Goal: Task Accomplishment & Management: Use online tool/utility

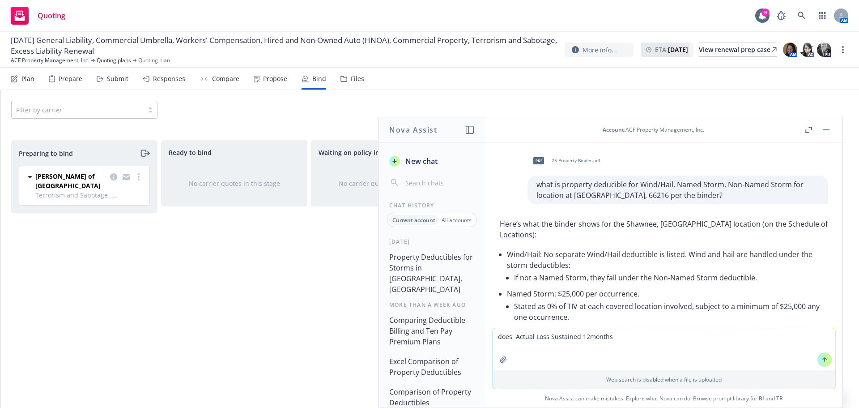
scroll to position [3073, 0]
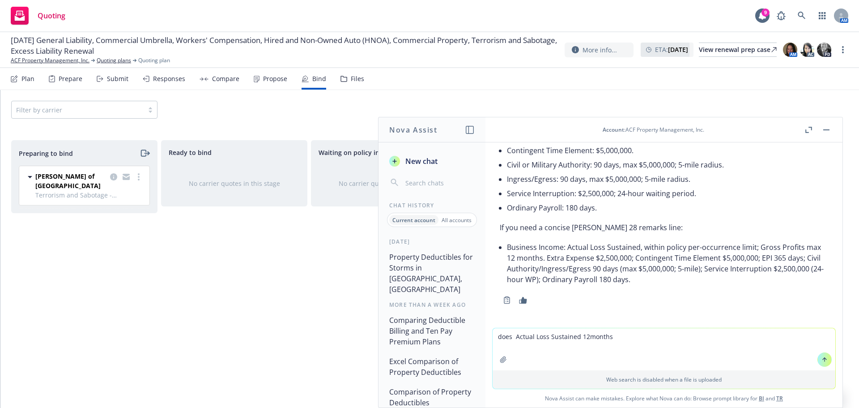
click at [578, 342] on textarea "does Actual Loss Sustained 12months" at bounding box center [664, 349] width 343 height 42
drag, startPoint x: 619, startPoint y: 339, endPoint x: 433, endPoint y: 339, distance: 186.6
click at [485, 339] on div "Nova Assist New chat Chat History Current account All accounts Today Property D…" at bounding box center [664, 262] width 358 height 291
type textarea "c"
type textarea "please confirm EQ coverage limit for CA location is $5M ded 5%/100K min per the…"
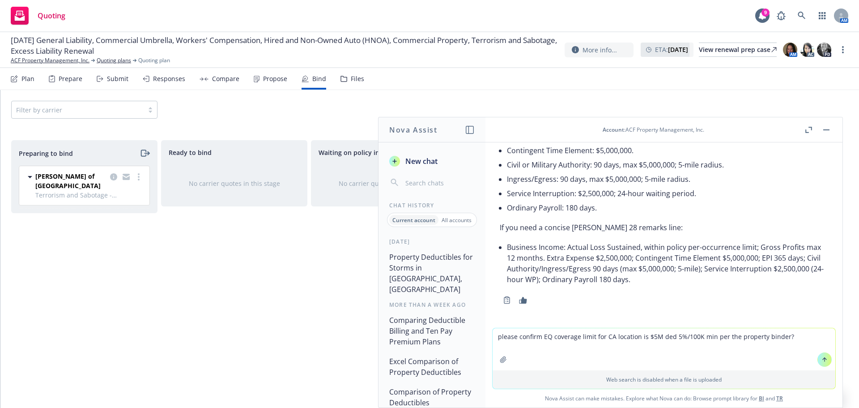
click at [824, 360] on icon at bounding box center [825, 359] width 6 height 6
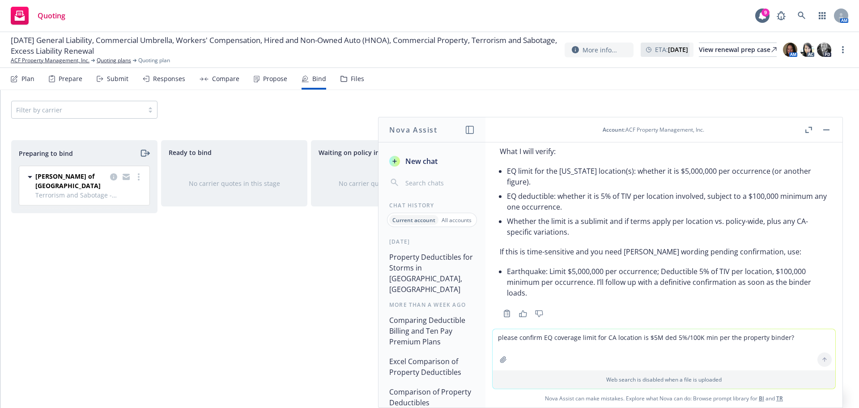
scroll to position [3328, 0]
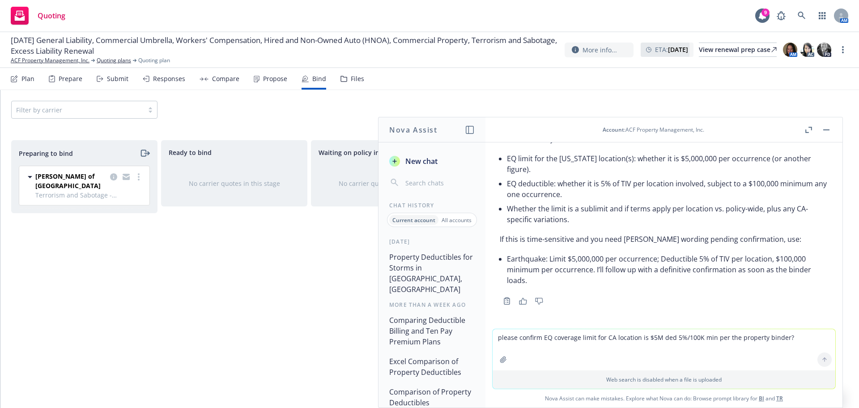
click at [526, 303] on icon "button" at bounding box center [523, 301] width 8 height 7
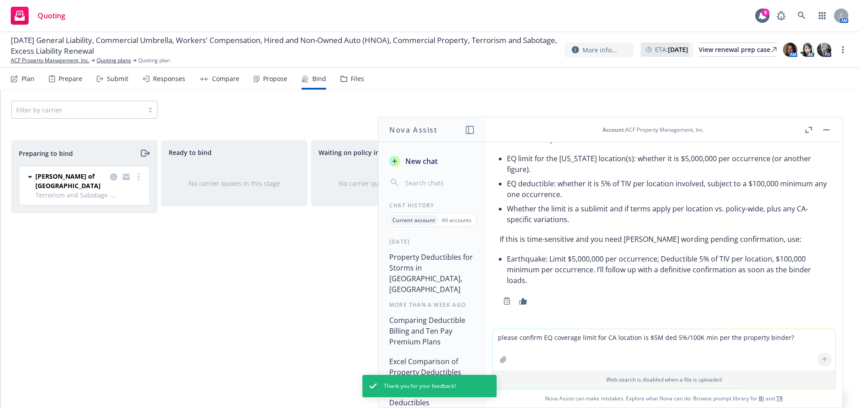
click at [828, 133] on button "button" at bounding box center [826, 129] width 11 height 11
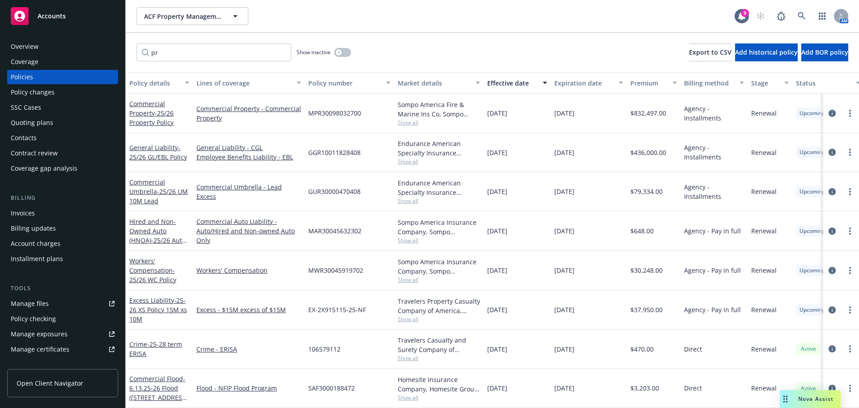
scroll to position [45, 0]
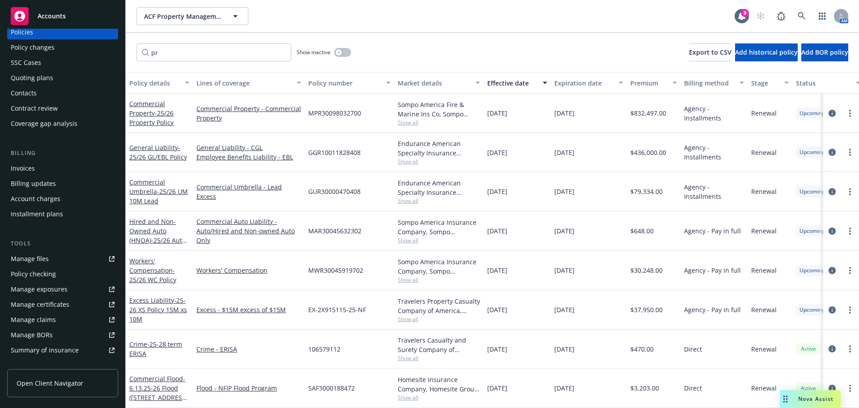
click at [22, 260] on div "Manage files" at bounding box center [30, 259] width 38 height 14
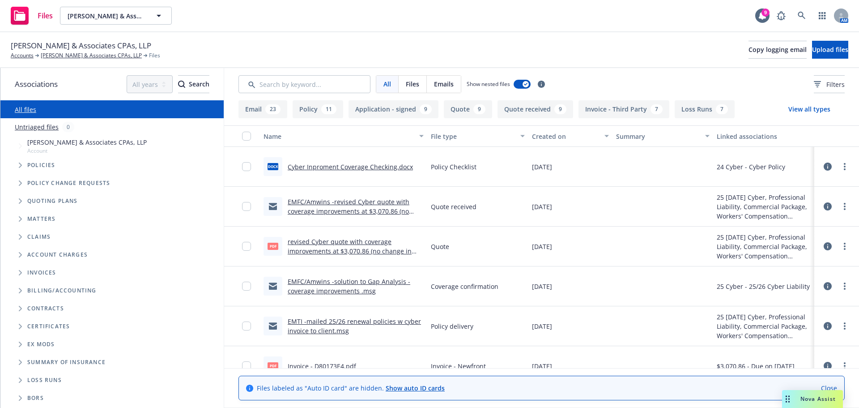
click at [20, 325] on icon "Folder Tree Example" at bounding box center [20, 326] width 3 height 5
click at [49, 360] on span "Renewal certificates" at bounding box center [71, 360] width 74 height 5
click at [30, 360] on span "Folder Tree Example" at bounding box center [27, 360] width 14 height 14
click at [68, 377] on link "Create new folder" at bounding box center [72, 375] width 54 height 9
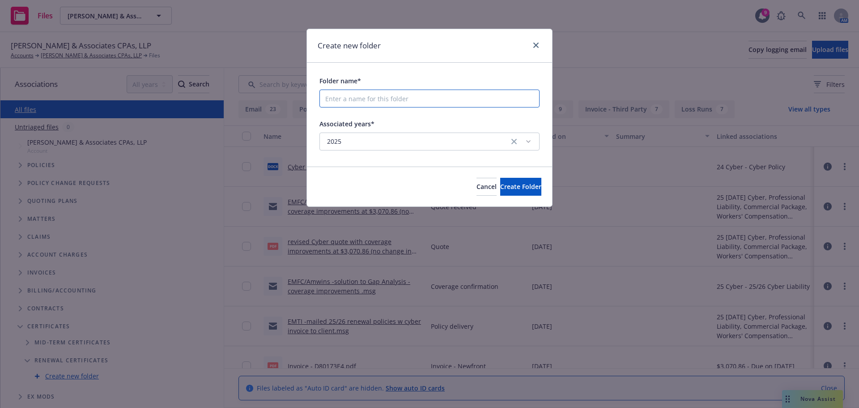
click at [336, 103] on input "Folder name*" at bounding box center [430, 99] width 220 height 18
type input "R"
click at [533, 43] on link "close" at bounding box center [536, 45] width 11 height 11
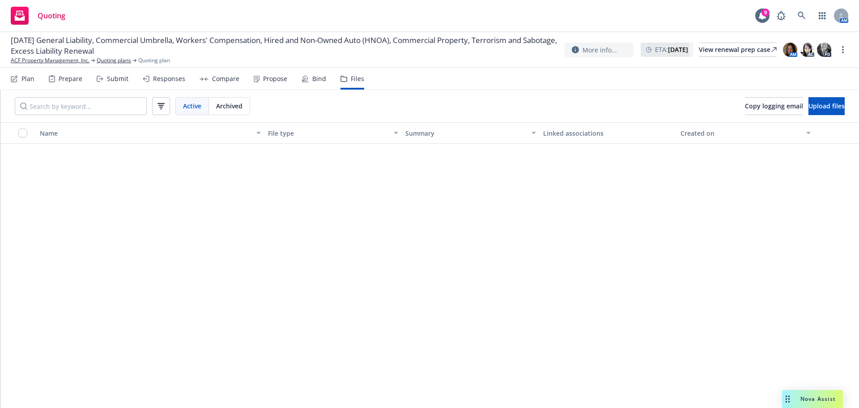
scroll to position [671, 0]
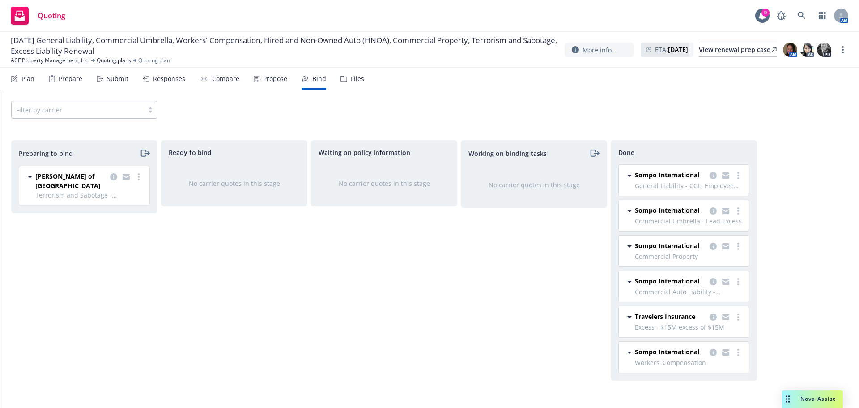
click at [352, 77] on div "Files" at bounding box center [357, 78] width 13 height 7
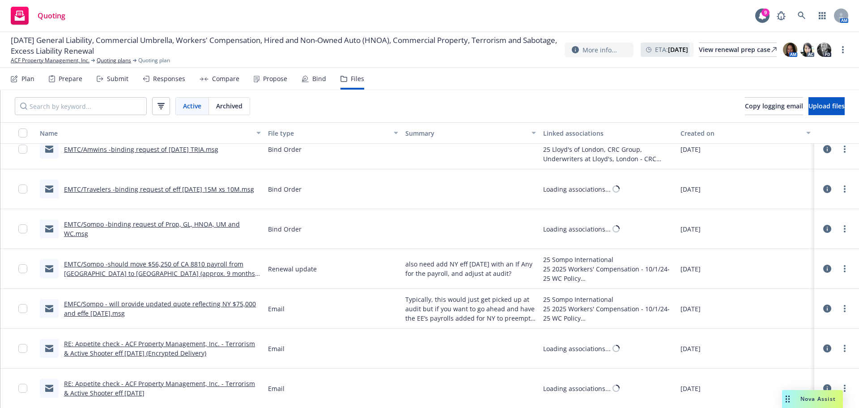
scroll to position [671, 0]
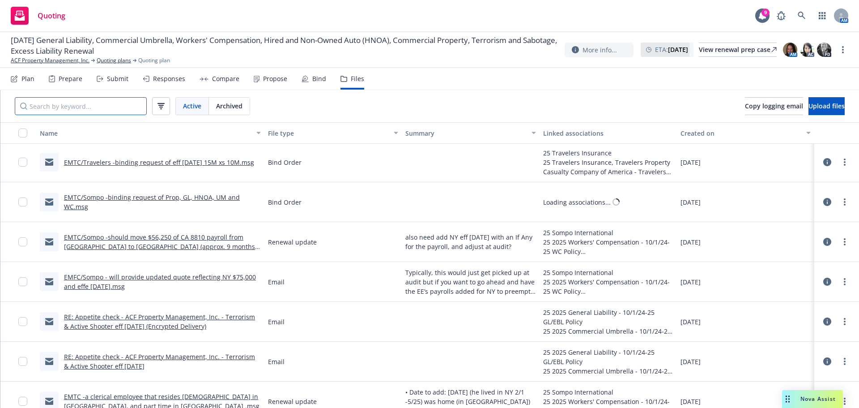
click at [81, 102] on input "Search by keyword..." at bounding box center [81, 106] width 132 height 18
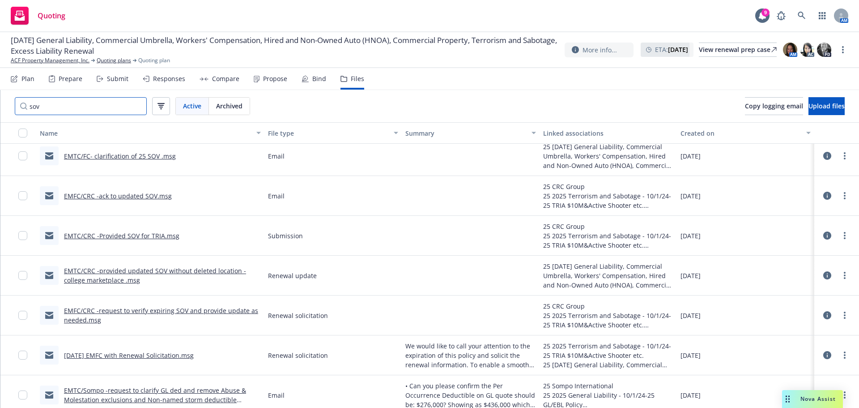
scroll to position [15, 0]
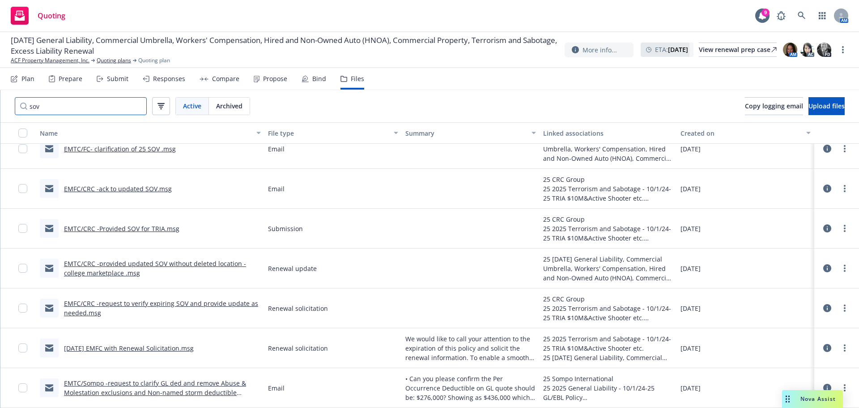
drag, startPoint x: 26, startPoint y: 107, endPoint x: 19, endPoint y: 106, distance: 6.7
click at [19, 106] on input "sov" at bounding box center [81, 106] width 132 height 18
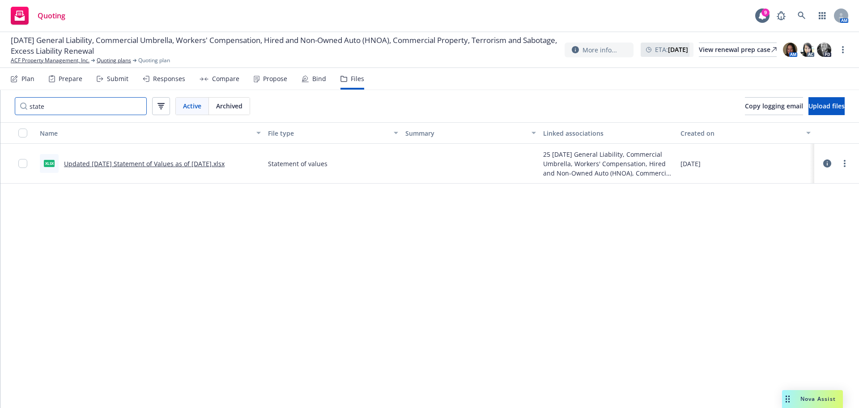
type input "state"
click at [107, 165] on link "Updated [DATE] Statement of Values as of [DATE].xlsx" at bounding box center [144, 163] width 161 height 9
